Goal: Transaction & Acquisition: Purchase product/service

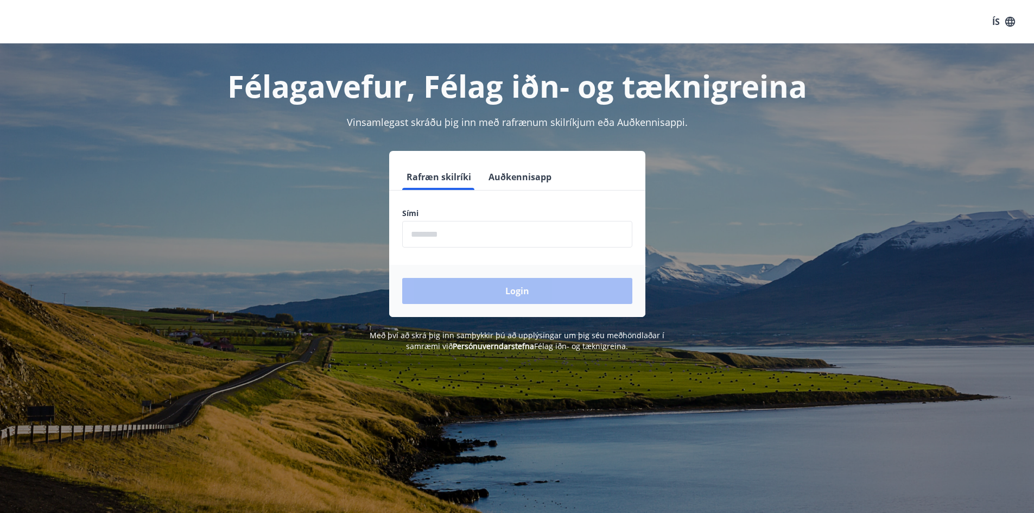
click at [437, 232] on input "phone" at bounding box center [517, 234] width 230 height 27
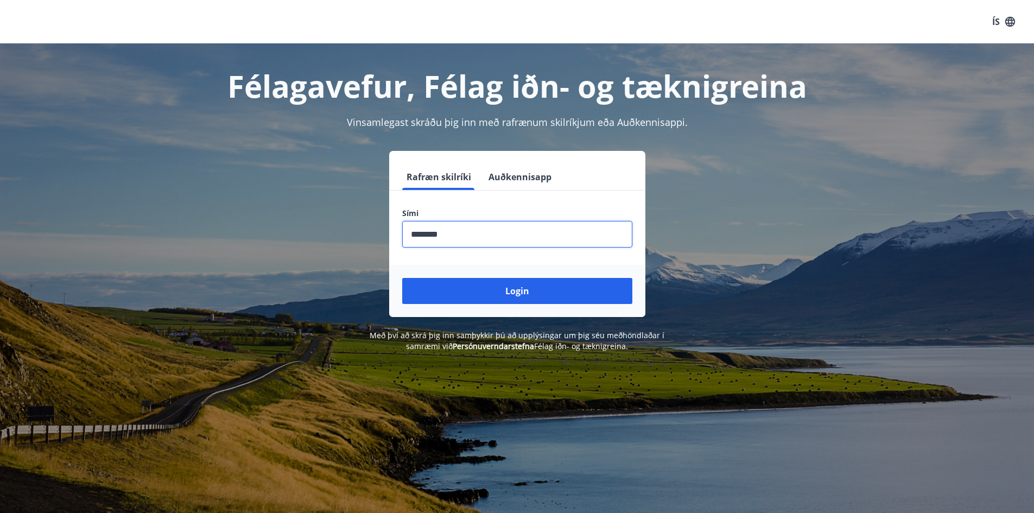
type input "********"
click at [402, 278] on button "Login" at bounding box center [517, 291] width 230 height 26
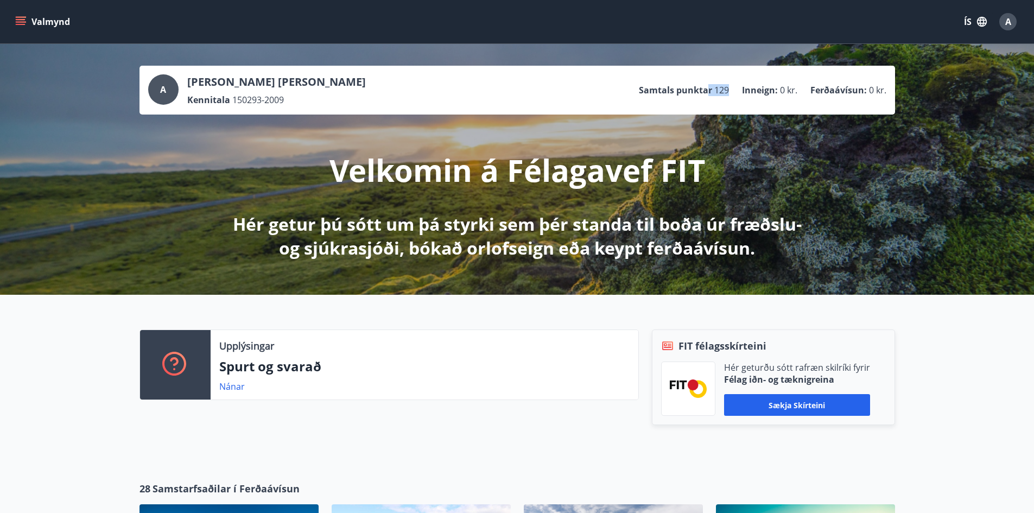
drag, startPoint x: 710, startPoint y: 94, endPoint x: 729, endPoint y: 90, distance: 19.5
click at [729, 90] on li "Samtals punktar 129" at bounding box center [684, 90] width 90 height 12
click at [599, 87] on div "A Axel Örn Guðnason Kennitala 150293-2009 Samtals punktar 129 Inneign : 0 kr. F…" at bounding box center [517, 89] width 738 height 31
click at [29, 20] on button "Valmynd" at bounding box center [43, 22] width 61 height 20
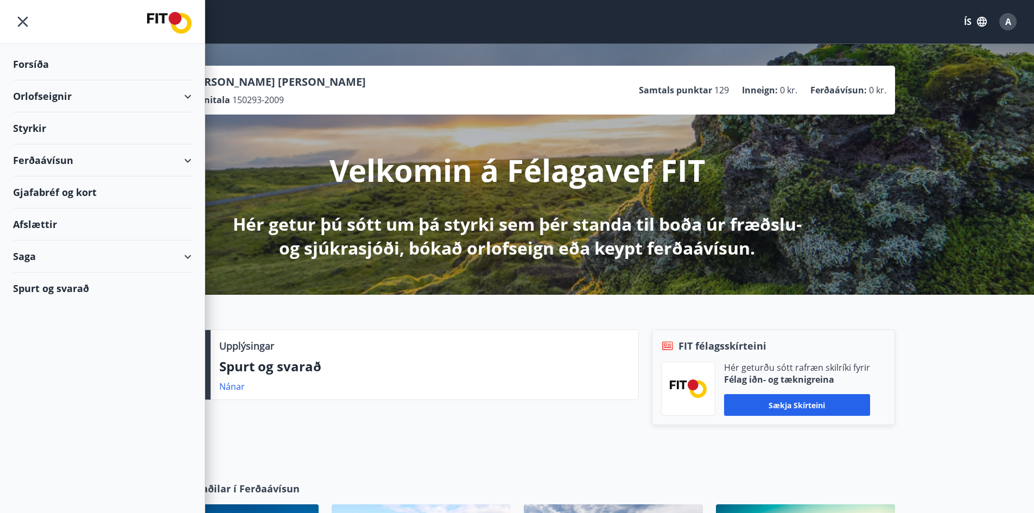
click at [66, 194] on div "Gjafabréf og kort" at bounding box center [102, 192] width 179 height 32
click at [182, 160] on div "Ferðaávísun" at bounding box center [102, 160] width 179 height 32
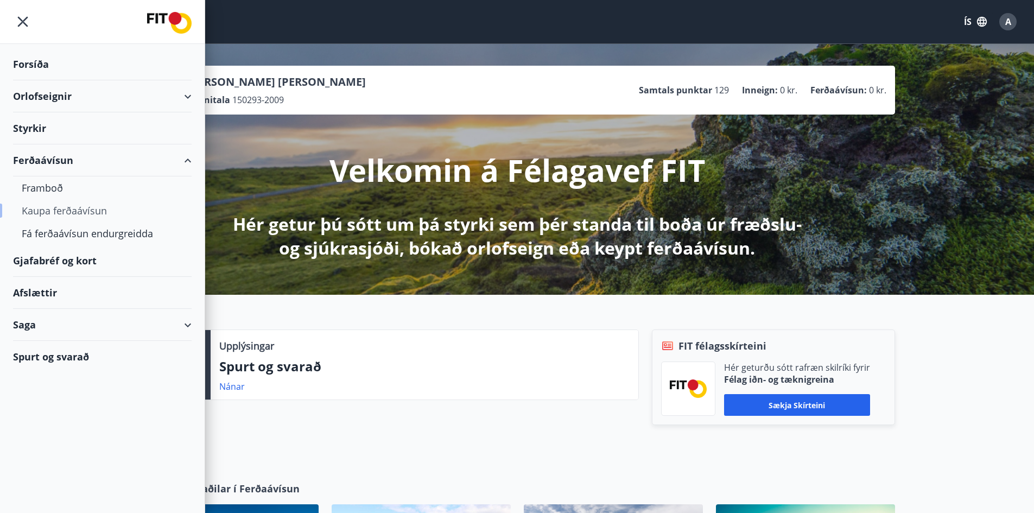
click at [100, 212] on div "Kaupa ferðaávísun" at bounding box center [102, 210] width 161 height 23
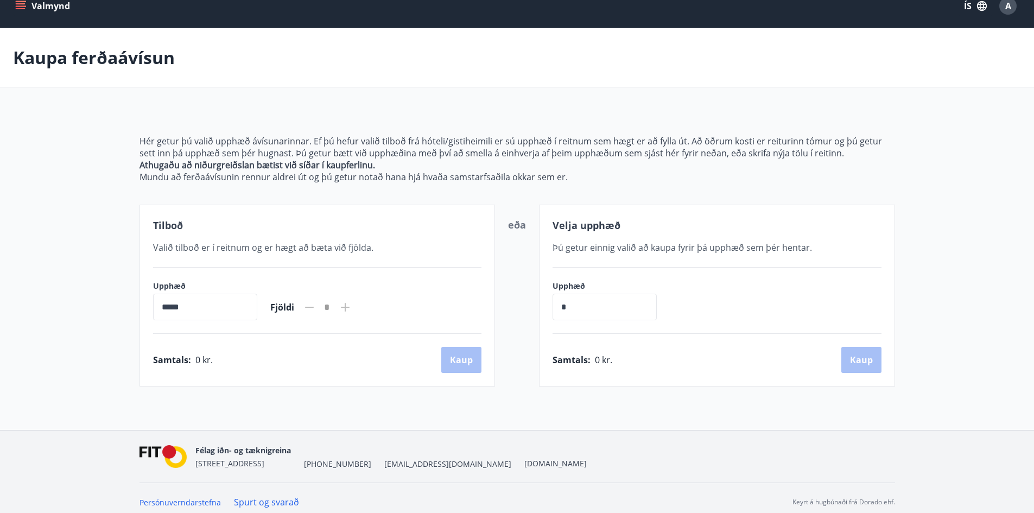
scroll to position [24, 0]
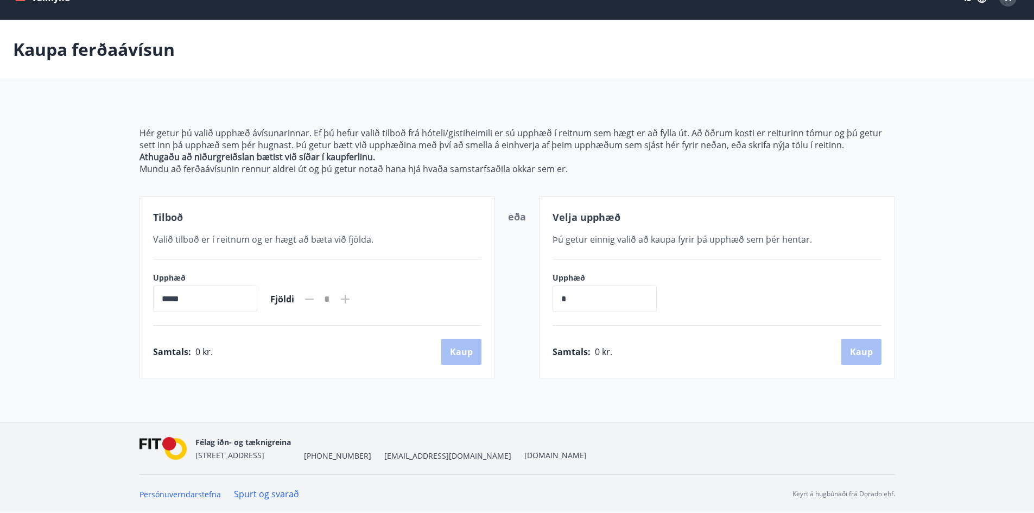
click at [236, 298] on input "*****" at bounding box center [205, 298] width 104 height 27
drag, startPoint x: 170, startPoint y: 298, endPoint x: 141, endPoint y: 298, distance: 29.3
click at [141, 298] on div "Tilboð Valið tilboð er í reitnum og er hægt að bæta við fjölda. Upphæð ***** ​ …" at bounding box center [317, 287] width 356 height 182
drag, startPoint x: 643, startPoint y: 294, endPoint x: 653, endPoint y: 293, distance: 10.3
click at [645, 294] on input "*" at bounding box center [604, 298] width 104 height 27
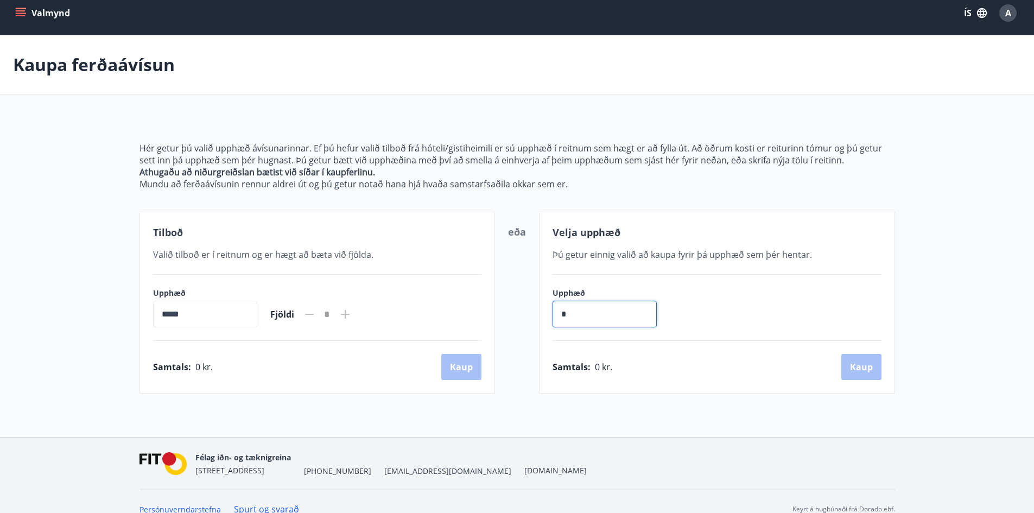
scroll to position [0, 0]
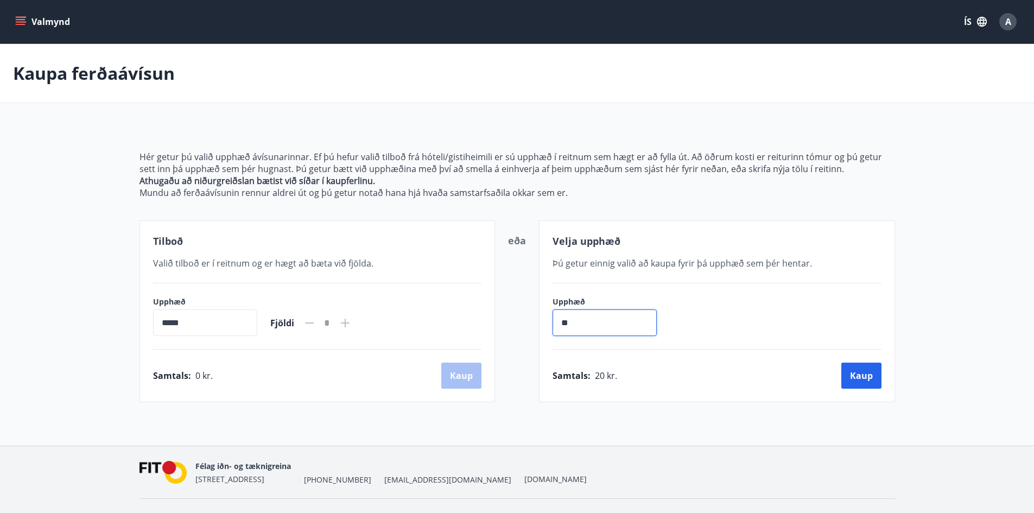
type input "*"
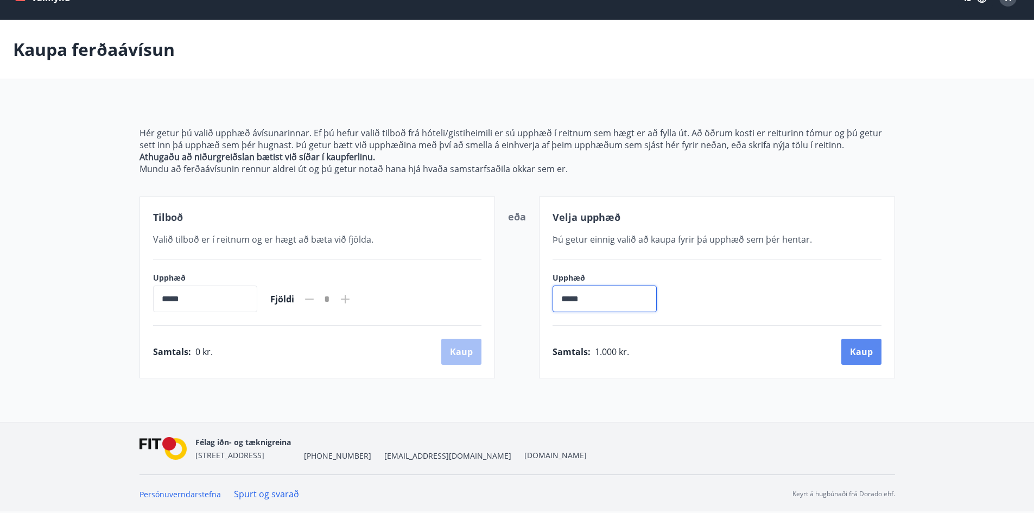
type input "*****"
click at [862, 342] on button "Kaup" at bounding box center [861, 352] width 40 height 26
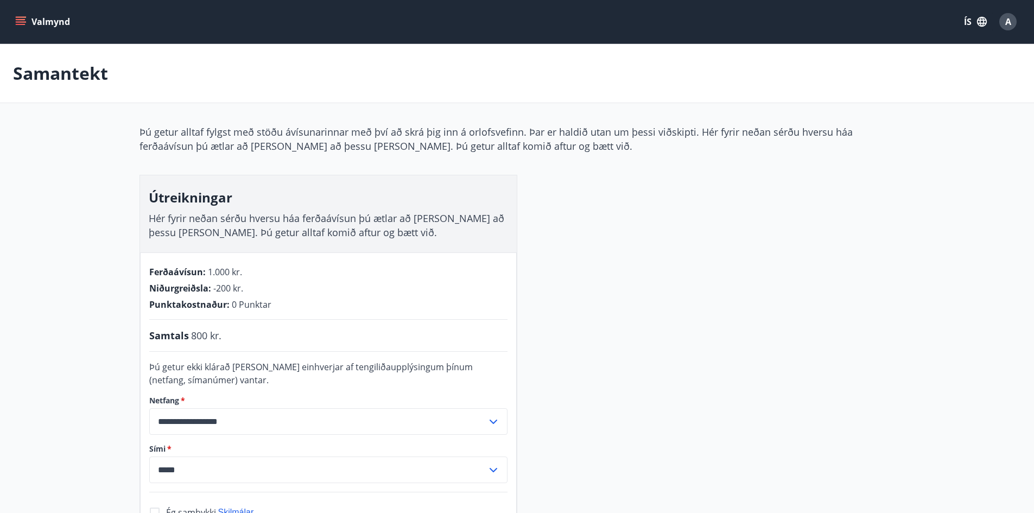
click at [17, 24] on icon "menu" at bounding box center [21, 24] width 10 height 1
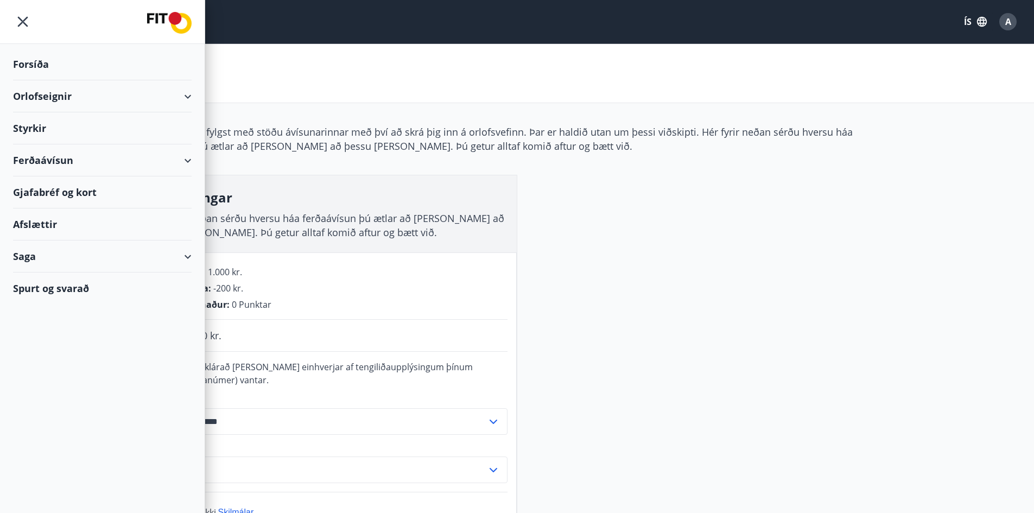
click at [54, 154] on div "Ferðaávísun" at bounding box center [102, 160] width 179 height 32
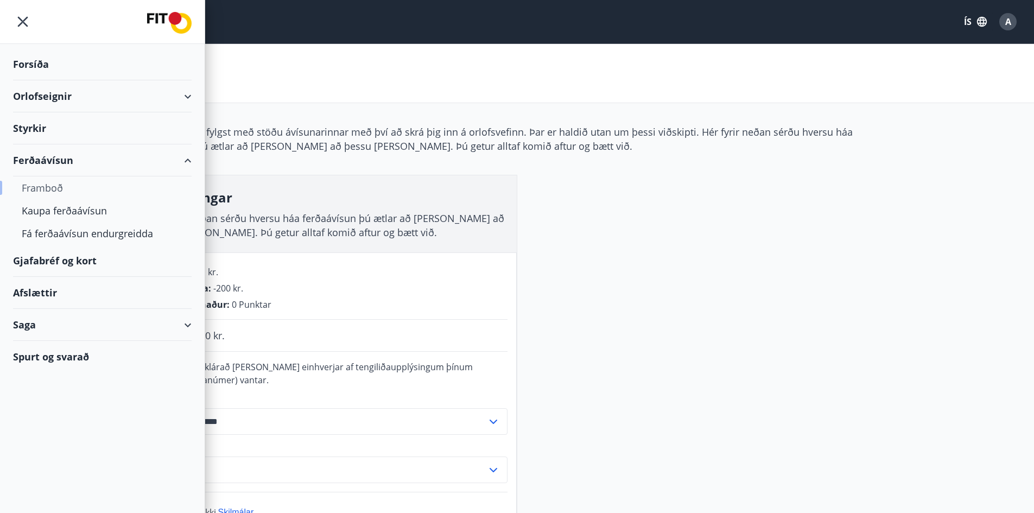
click at [50, 187] on div "Framboð" at bounding box center [102, 187] width 161 height 23
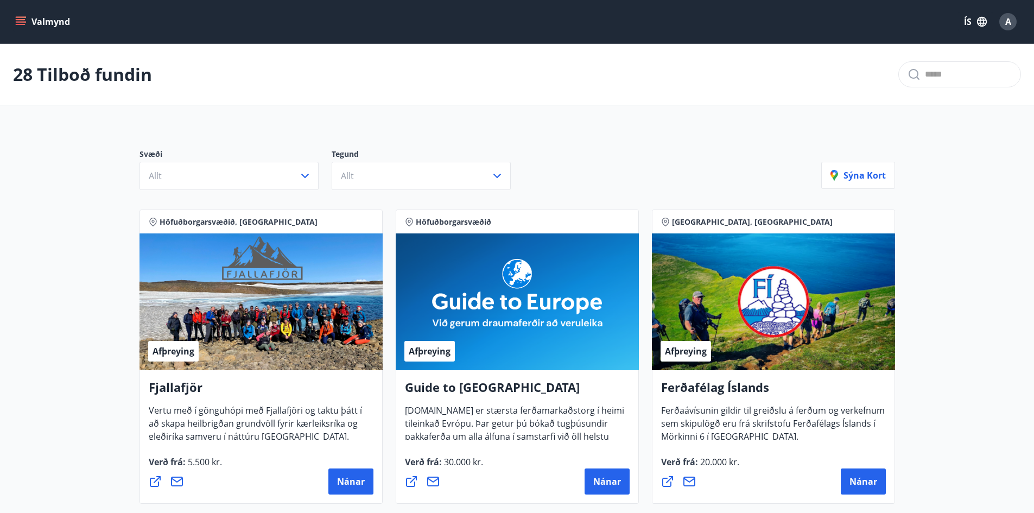
drag, startPoint x: 959, startPoint y: 265, endPoint x: 929, endPoint y: 46, distance: 221.8
click at [21, 23] on icon "menu" at bounding box center [20, 21] width 11 height 11
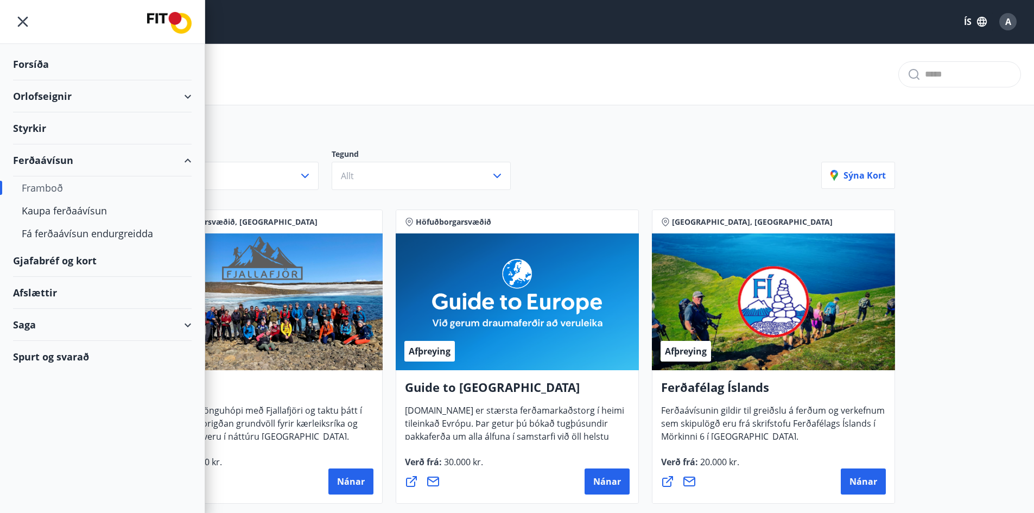
click at [58, 289] on div "Afslættir" at bounding box center [102, 293] width 179 height 32
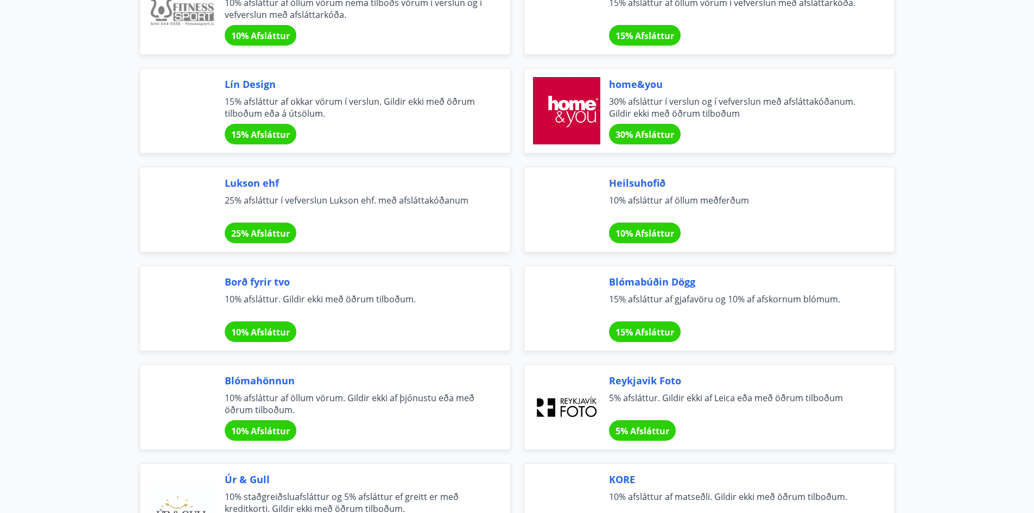
scroll to position [488, 0]
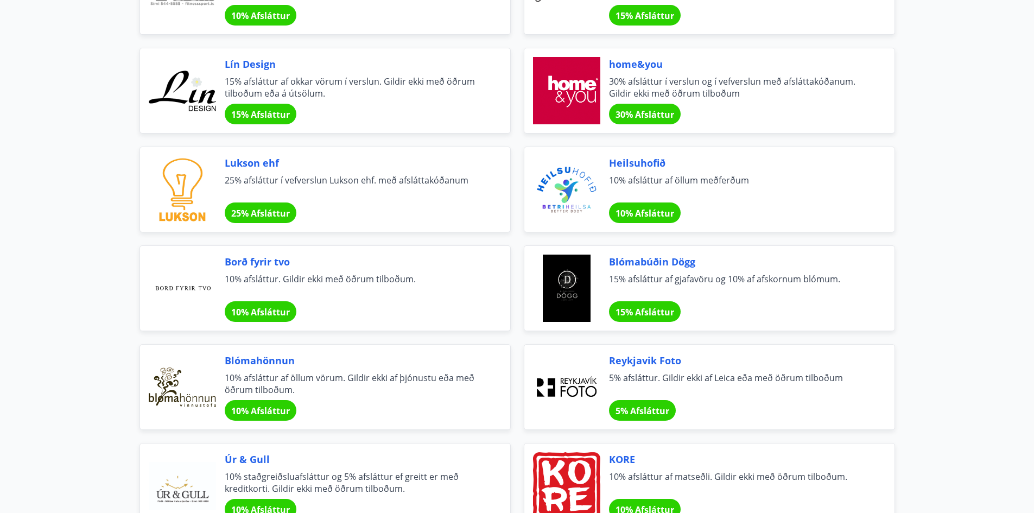
drag, startPoint x: 51, startPoint y: 270, endPoint x: 21, endPoint y: 252, distance: 35.6
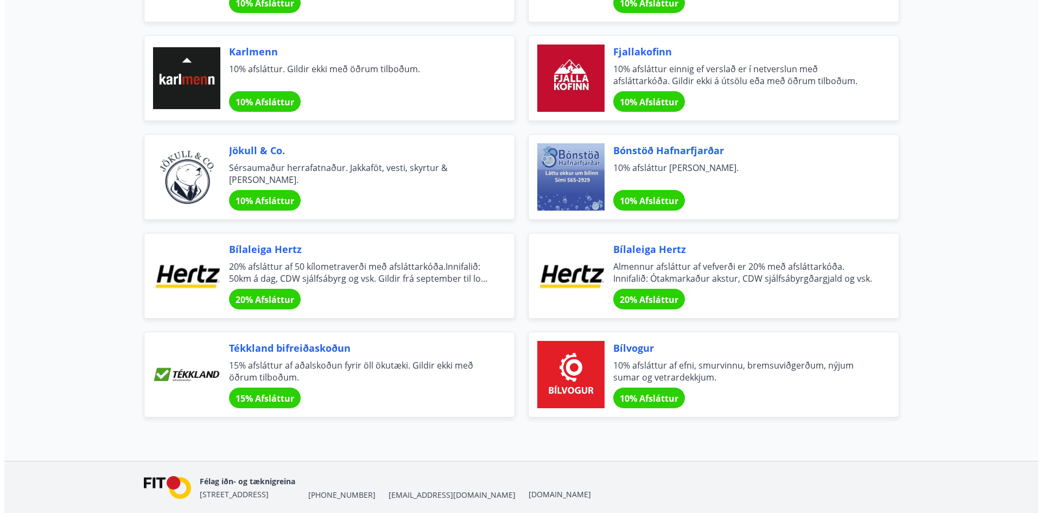
scroll to position [3503, 0]
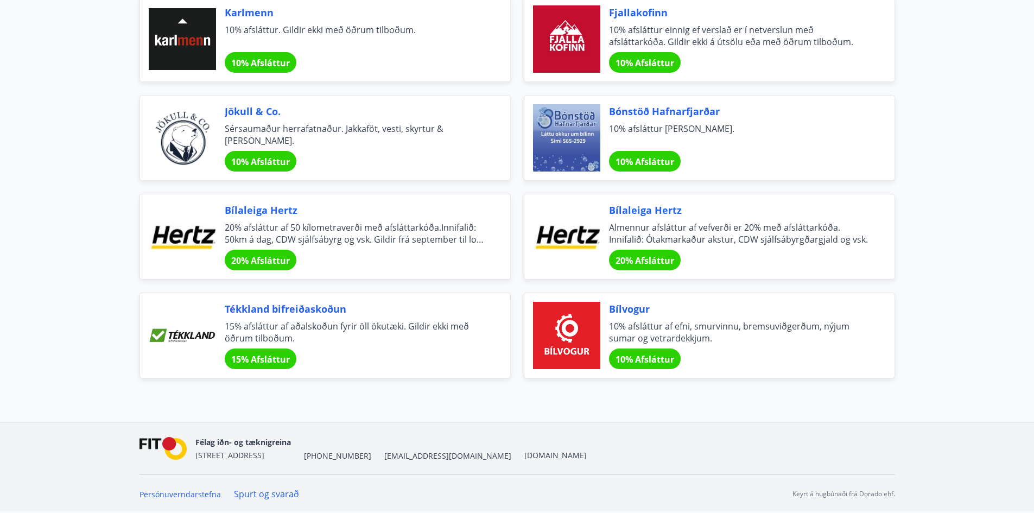
click at [655, 222] on span "Almennur afsláttur af vefverði er 20% með afsláttarkóða. Innifalið: Ótakmarkaðu…" at bounding box center [738, 233] width 259 height 24
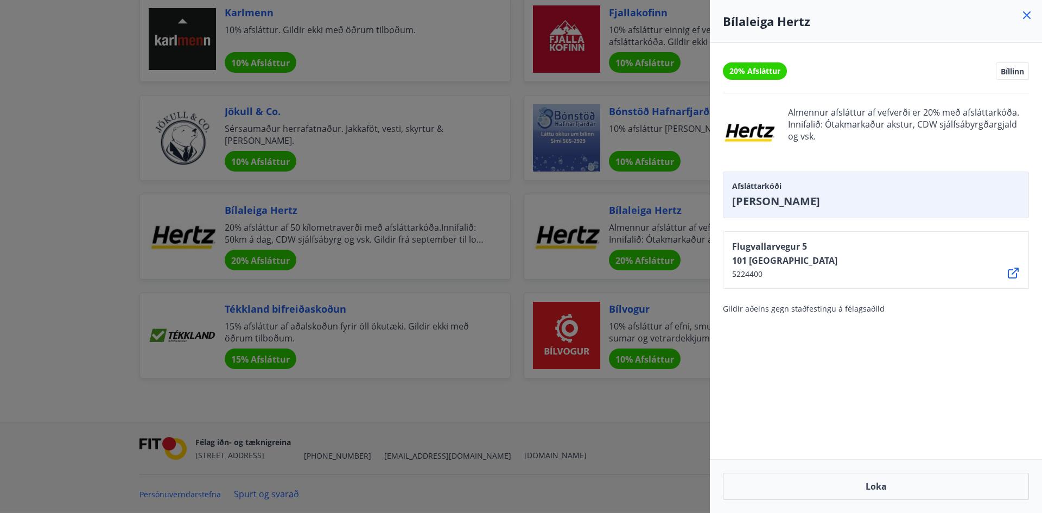
click at [373, 234] on div at bounding box center [521, 256] width 1042 height 513
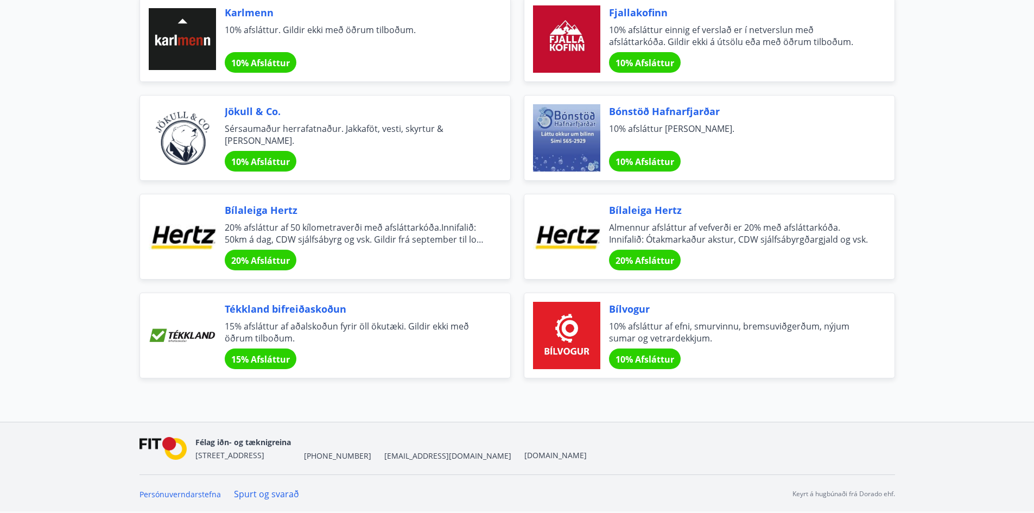
click at [306, 238] on span "20% afsláttur af 50 kílometraverði með afsláttarkóða.Innifalið: 50km á dag, CDW…" at bounding box center [354, 233] width 259 height 24
